Goal: Check status

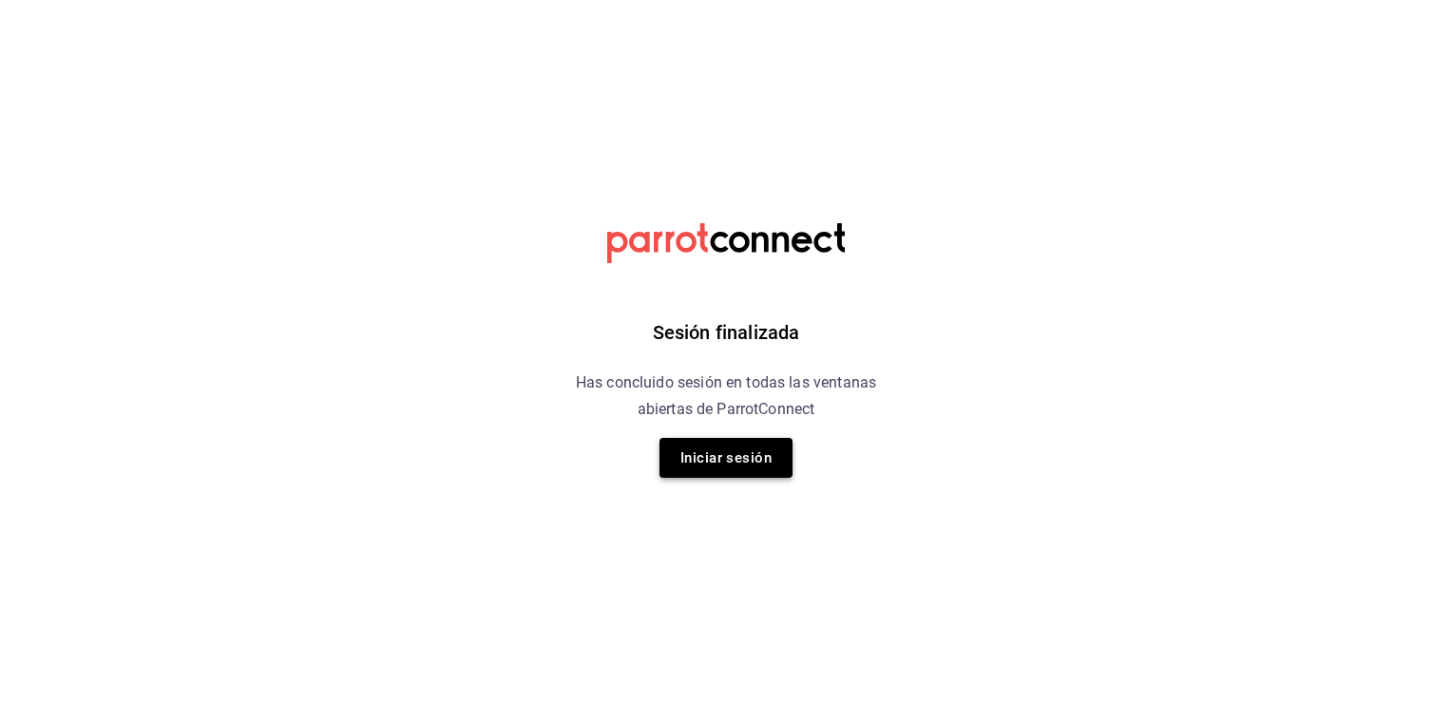
click at [733, 468] on button "Iniciar sesión" at bounding box center [725, 458] width 133 height 40
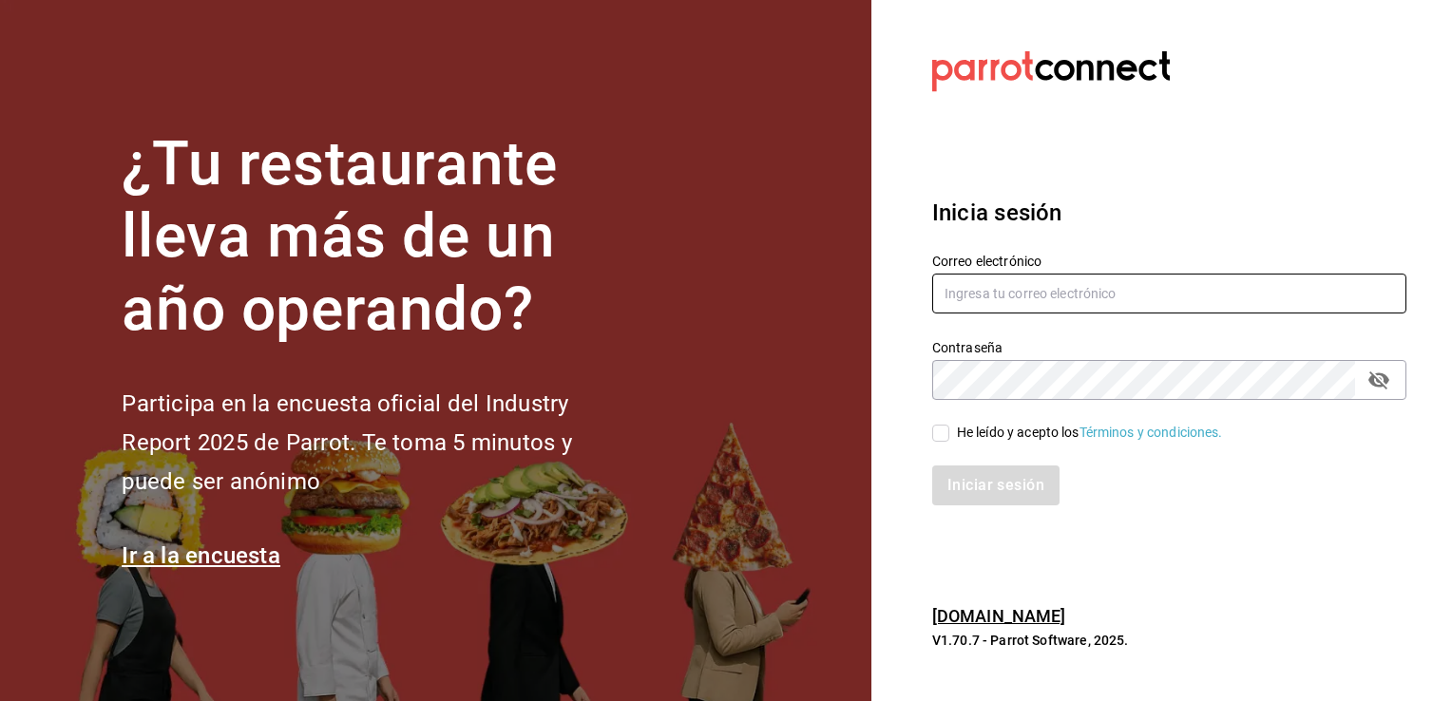
type input "[EMAIL_ADDRESS][DOMAIN_NAME]"
click at [947, 437] on input "He leído y acepto los Términos y condiciones." at bounding box center [940, 433] width 17 height 17
checkbox input "true"
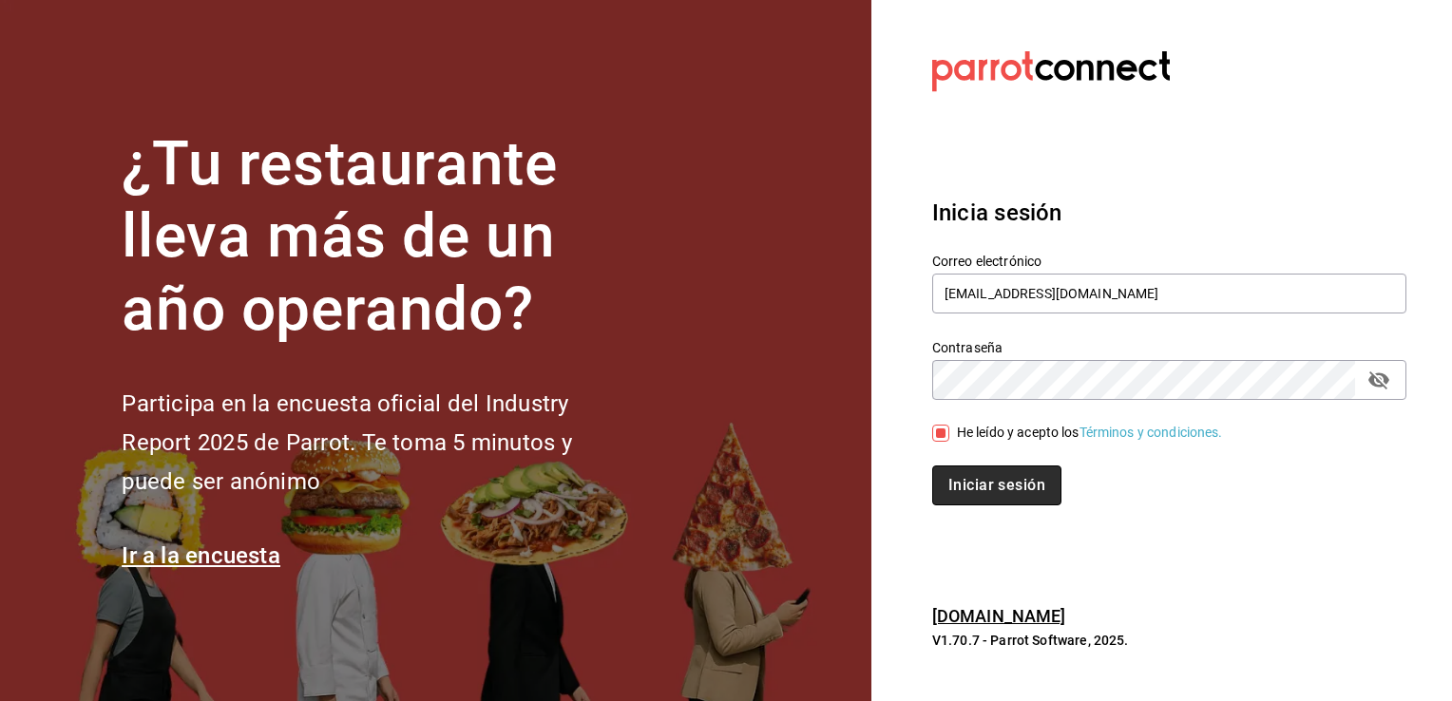
click at [1004, 484] on button "Iniciar sesión" at bounding box center [996, 486] width 129 height 40
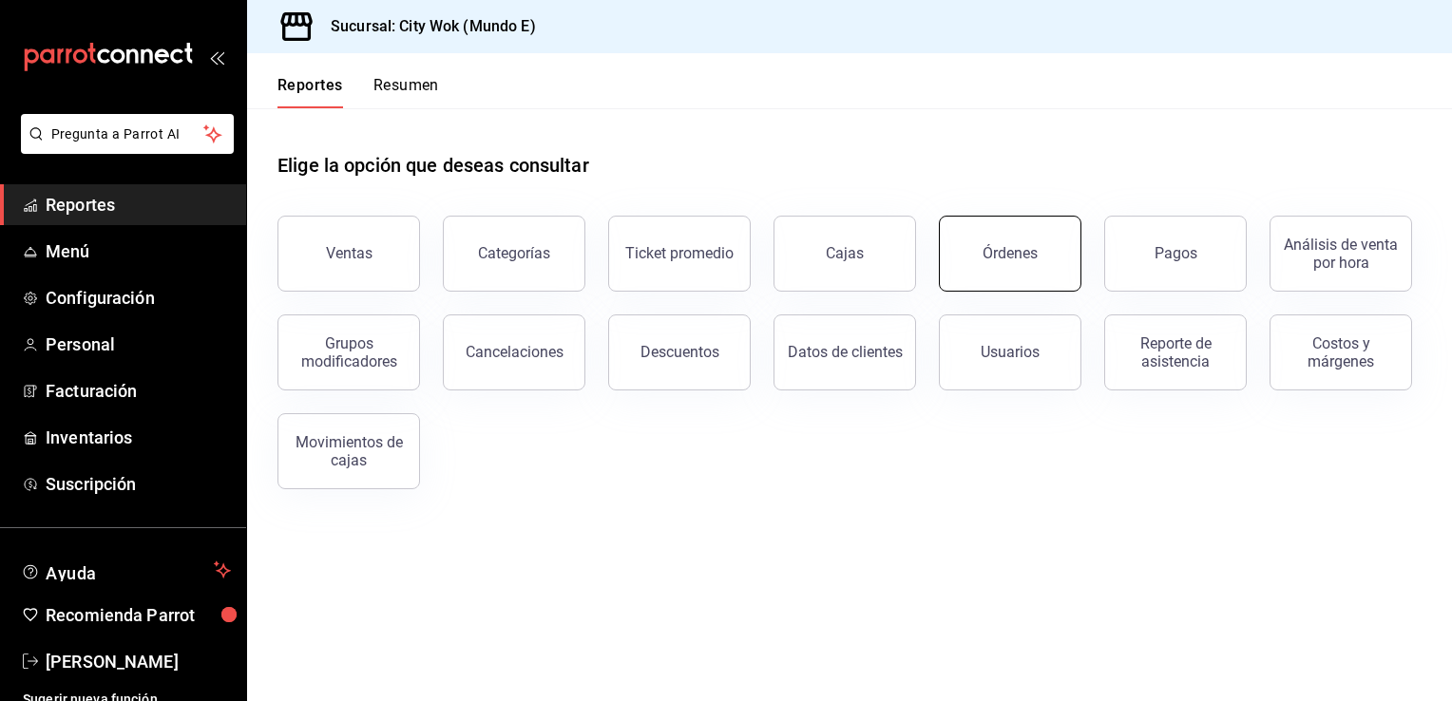
click at [988, 257] on div "Órdenes" at bounding box center [1009, 253] width 55 height 18
